Goal: Information Seeking & Learning: Learn about a topic

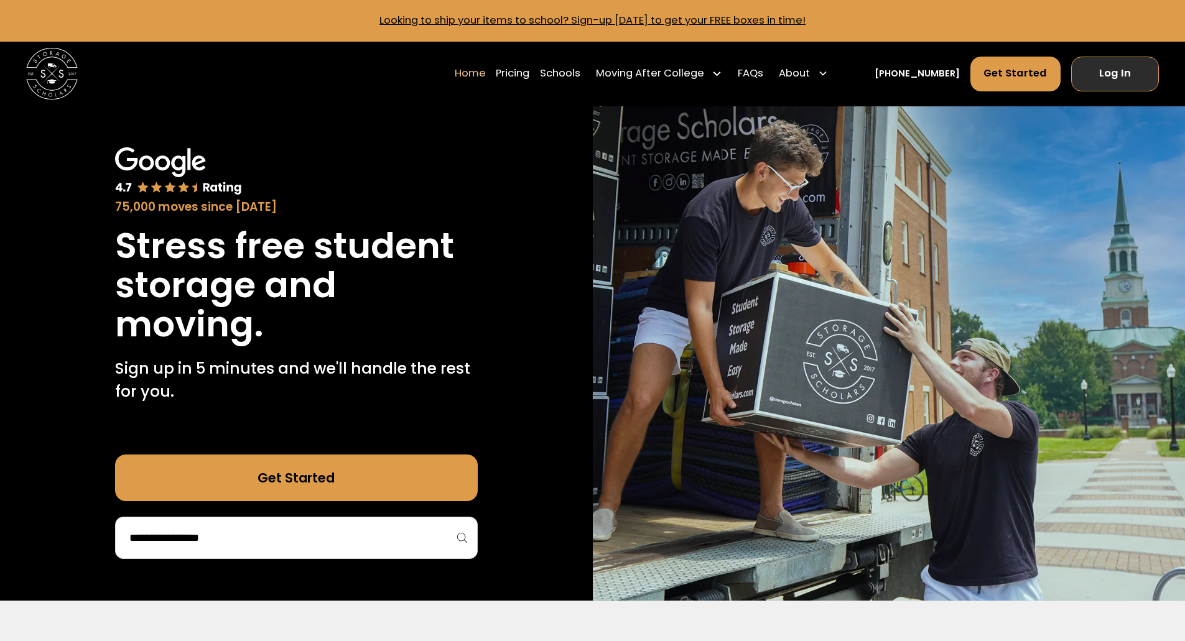
click at [1127, 77] on link "Log In" at bounding box center [1115, 74] width 88 height 35
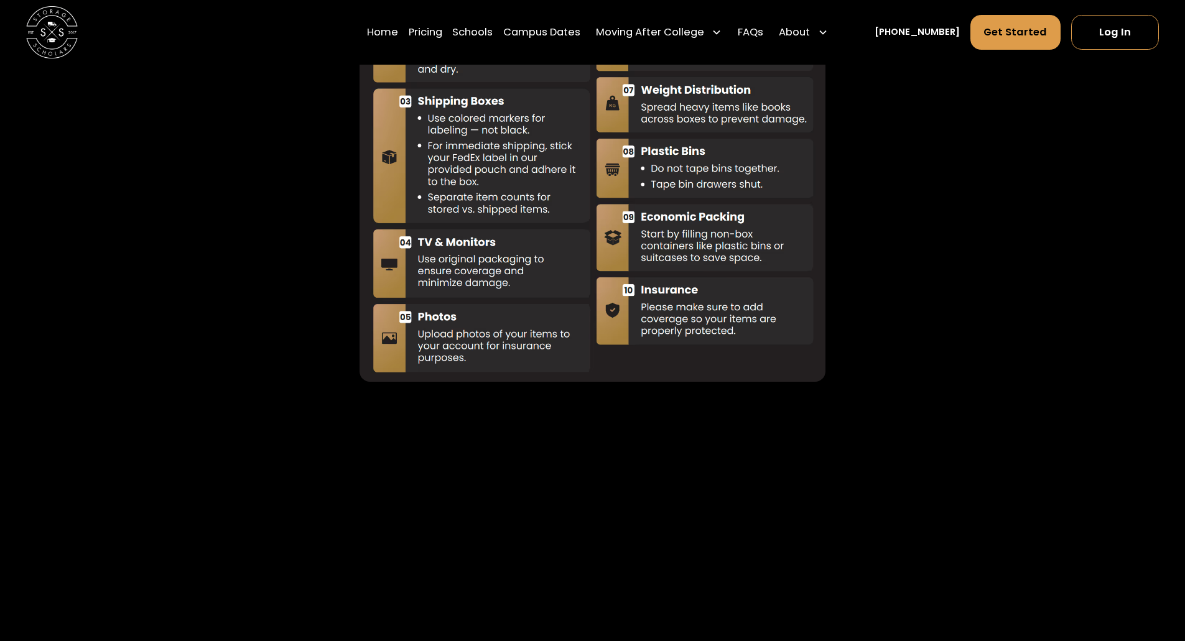
scroll to position [3546, 0]
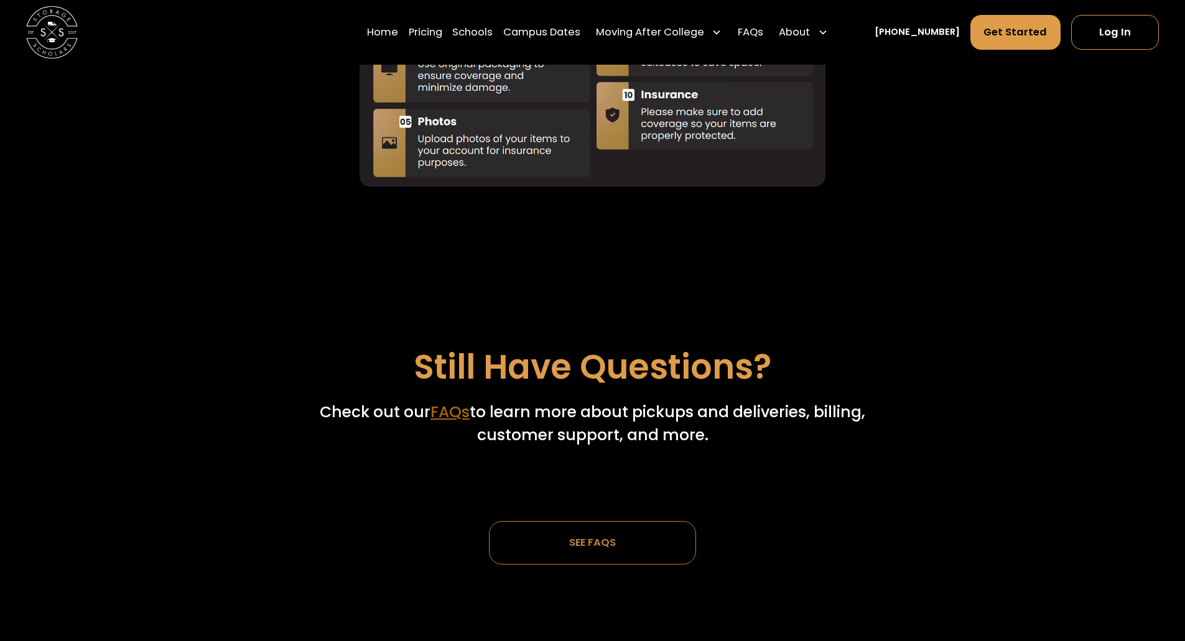
click at [457, 412] on link "FAQs" at bounding box center [449, 412] width 39 height 22
click at [620, 552] on div "SEE FAQs" at bounding box center [592, 543] width 93 height 42
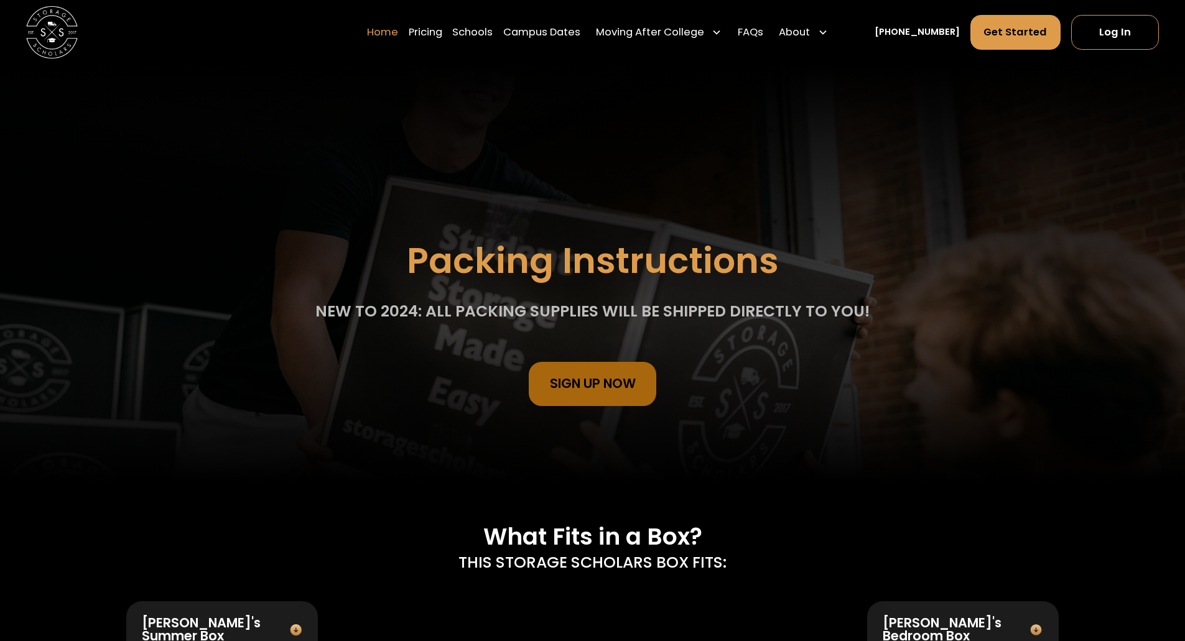
click at [394, 32] on link "Home" at bounding box center [382, 32] width 31 height 36
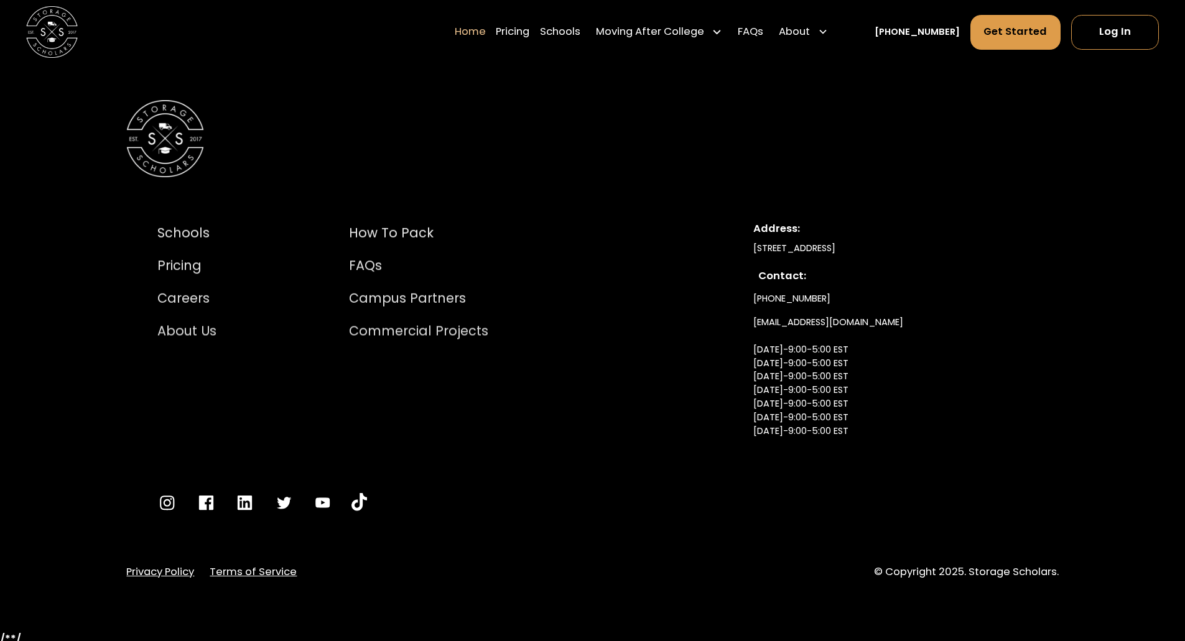
scroll to position [4292, 0]
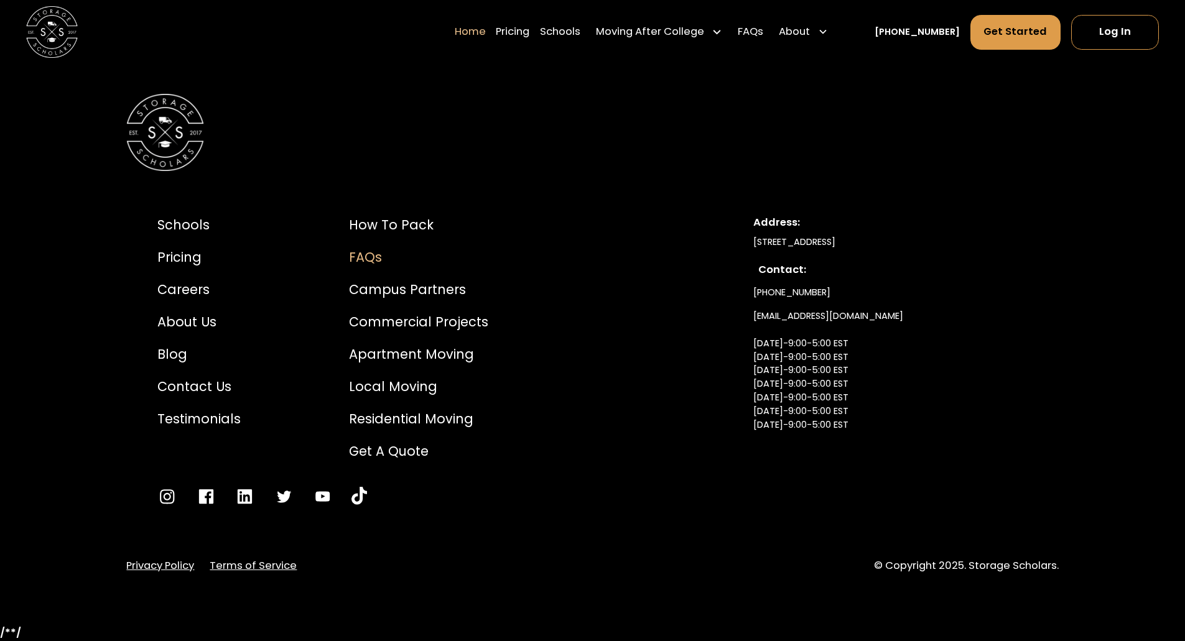
click at [370, 267] on div "FAQs" at bounding box center [418, 257] width 139 height 19
